Goal: Task Accomplishment & Management: Manage account settings

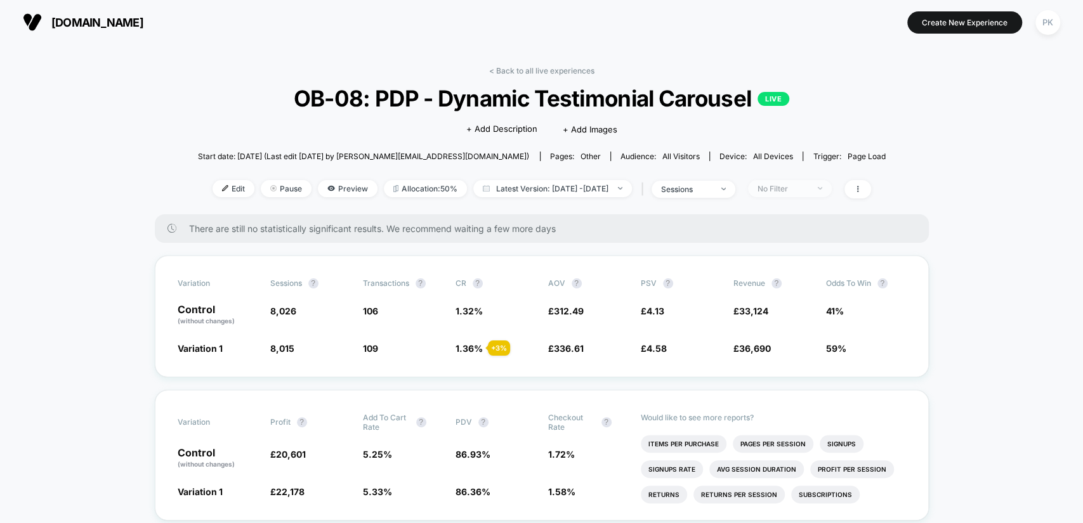
click at [832, 186] on span "No Filter" at bounding box center [790, 188] width 84 height 17
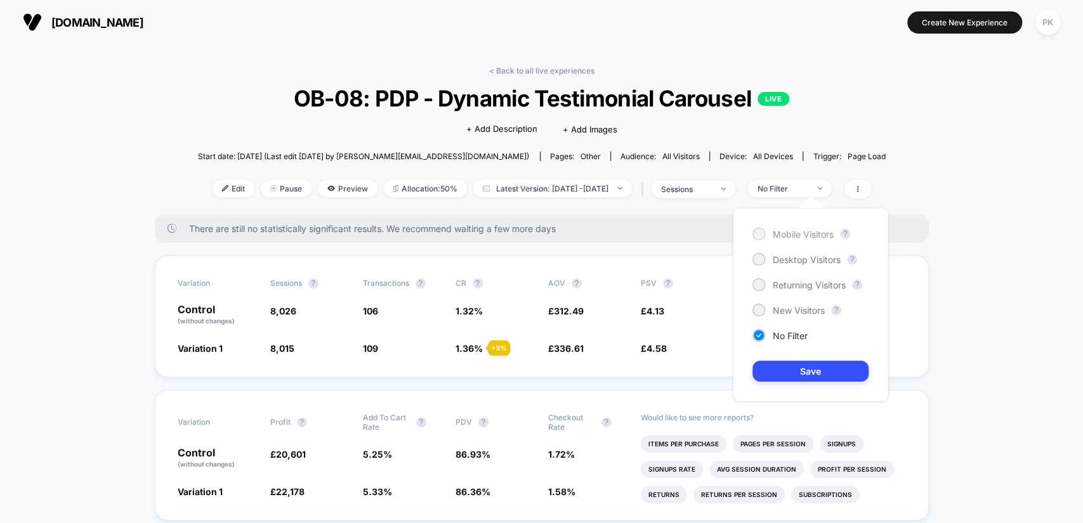
click at [826, 237] on span "Mobile Visitors" at bounding box center [803, 234] width 61 height 11
click at [827, 373] on button "Save" at bounding box center [810, 371] width 116 height 21
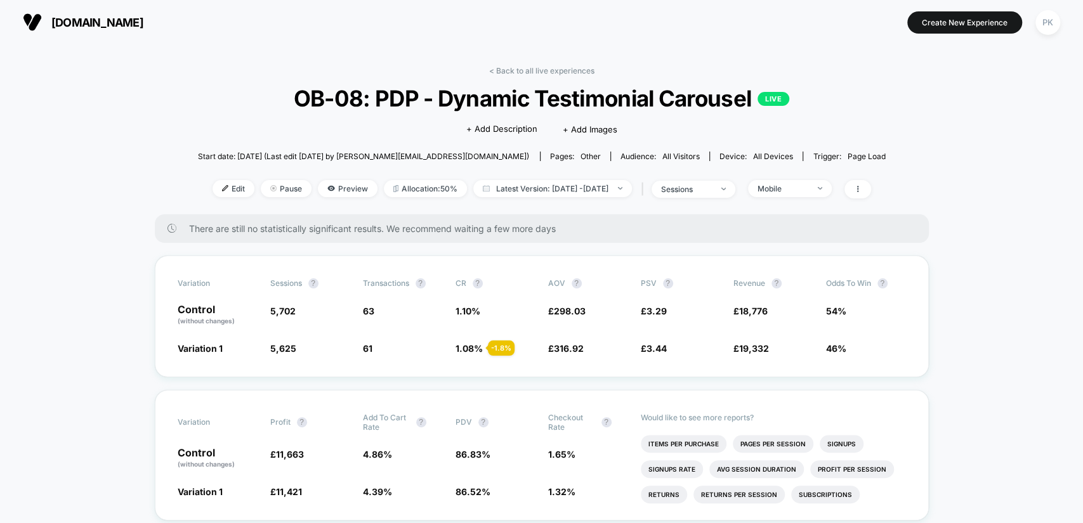
click at [807, 196] on div "Edit Pause Preview Allocation: 50% Latest Version: [DATE] - [DATE] | sessions M…" at bounding box center [542, 189] width 688 height 18
click at [808, 184] on div "Mobile" at bounding box center [782, 189] width 51 height 10
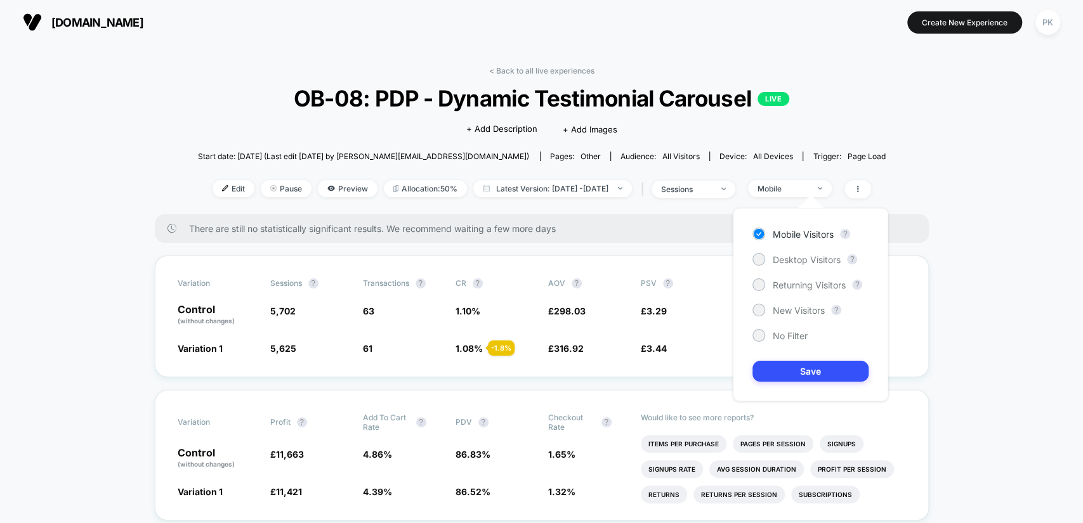
click at [813, 248] on div "Mobile Visitors ? Desktop Visitors ? Returning Visitors ? New Visitors ? No Fil…" at bounding box center [810, 304] width 155 height 193
click at [809, 268] on div "Mobile Visitors ? Desktop Visitors ? Returning Visitors ? New Visitors ? No Fil…" at bounding box center [810, 304] width 155 height 193
click at [811, 263] on span "Desktop Visitors" at bounding box center [807, 259] width 68 height 11
click at [786, 384] on div "Mobile Visitors ? Desktop Visitors ? Returning Visitors ? New Visitors ? No Fil…" at bounding box center [810, 304] width 155 height 193
click at [792, 370] on button "Save" at bounding box center [810, 371] width 116 height 21
